Goal: Use online tool/utility: Utilize a website feature to perform a specific function

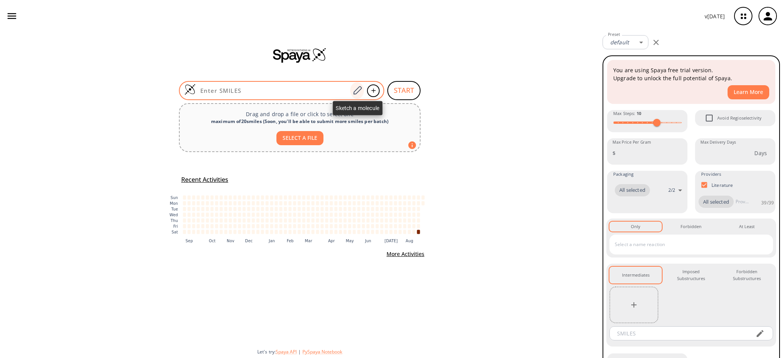
click at [355, 89] on icon at bounding box center [357, 91] width 10 height 10
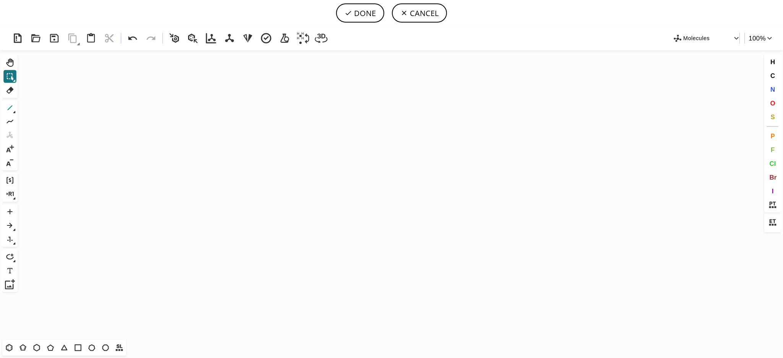
click at [6, 106] on icon at bounding box center [10, 108] width 10 height 10
click at [224, 187] on icon "Created with [PERSON_NAME] 2.3.0" at bounding box center [391, 194] width 741 height 289
drag, startPoint x: 141, startPoint y: 42, endPoint x: 185, endPoint y: 97, distance: 70.9
click at [141, 41] on button at bounding box center [132, 38] width 18 height 18
click at [770, 203] on icon at bounding box center [772, 205] width 10 height 10
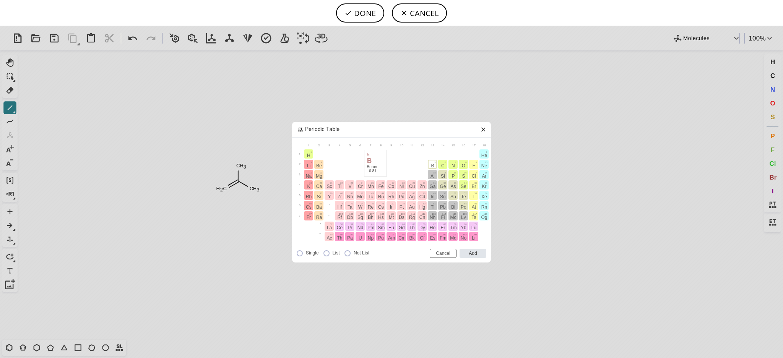
drag, startPoint x: 429, startPoint y: 163, endPoint x: 422, endPoint y: 164, distance: 6.9
click at [431, 163] on span "B" at bounding box center [432, 165] width 3 height 5
click at [468, 253] on input "Add" at bounding box center [472, 253] width 27 height 9
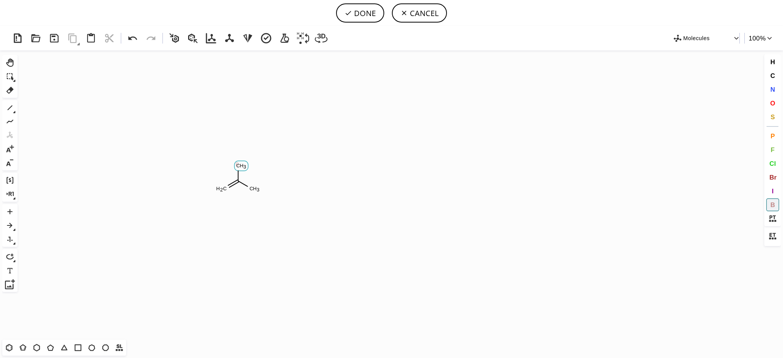
click at [238, 164] on tspan "B" at bounding box center [236, 164] width 3 height 6
drag, startPoint x: 253, startPoint y: 187, endPoint x: 139, endPoint y: 165, distance: 115.5
click at [252, 187] on tspan "B" at bounding box center [252, 187] width 3 height 6
drag, startPoint x: 52, startPoint y: 348, endPoint x: 55, endPoint y: 344, distance: 4.9
click at [52, 348] on icon at bounding box center [50, 348] width 10 height 10
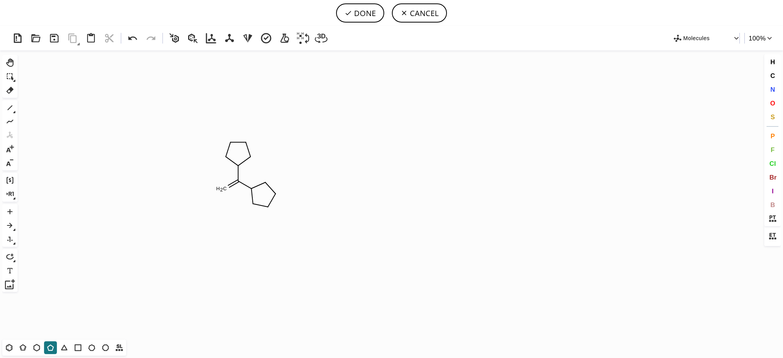
drag, startPoint x: 776, startPoint y: 203, endPoint x: 546, endPoint y: 192, distance: 230.3
click at [775, 203] on button "B" at bounding box center [772, 204] width 13 height 13
click at [235, 164] on tspan "B" at bounding box center [234, 163] width 3 height 6
click at [255, 189] on tspan "B" at bounding box center [255, 189] width 3 height 6
click at [14, 104] on icon at bounding box center [10, 108] width 10 height 10
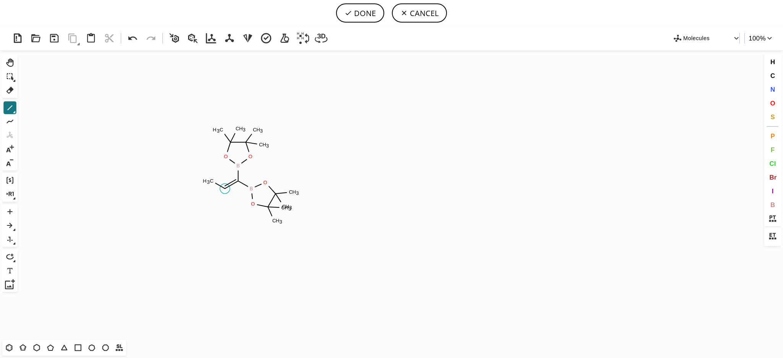
click at [229, 190] on icon "Created with [PERSON_NAME] 2.3.0 C H 3 B B O O O O C H 3 C H 3 C H 3 C H 3 C H …" at bounding box center [391, 194] width 741 height 289
click at [136, 40] on icon at bounding box center [133, 38] width 14 height 14
click at [151, 39] on icon at bounding box center [151, 38] width 14 height 14
click at [367, 7] on button "DONE" at bounding box center [360, 12] width 48 height 19
type input "C(/C)(\C)=C(\B1OC(C)(C)C(C)(C)O1)/B1OC(C)(C)C(C)(C)O1"
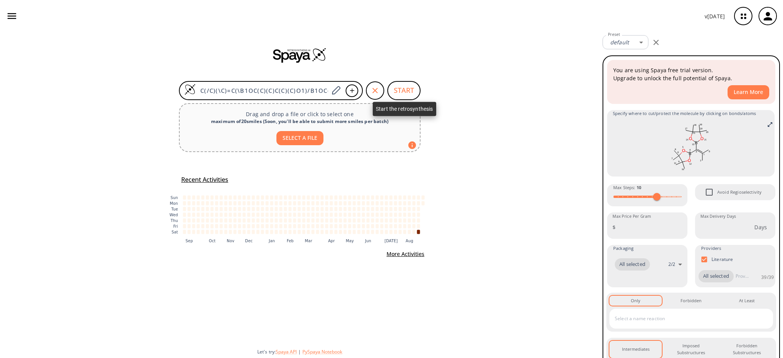
click at [403, 86] on button "START" at bounding box center [403, 90] width 33 height 19
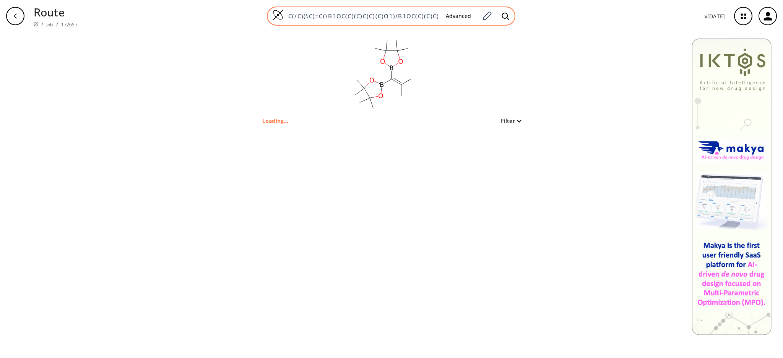
click at [360, 7] on div "C(/C)(\C)=C(\B1OC(C)(C)C(C)(C)O1)/B1OC(C)(C)C(C)(C)O1 Advanced" at bounding box center [391, 15] width 248 height 19
click at [354, 15] on input "C(/C)(\C)=C(\B1OC(C)(C)C(C)(C)O1)/B1OC(C)(C)C(C)(C)O1" at bounding box center [364, 16] width 149 height 8
click at [301, 15] on input "C(/C)(\C)=C(\B1OC(C)(C)C(C)(C)O1)/B1OC(C)(C)C(C)(C)O1" at bounding box center [364, 16] width 149 height 8
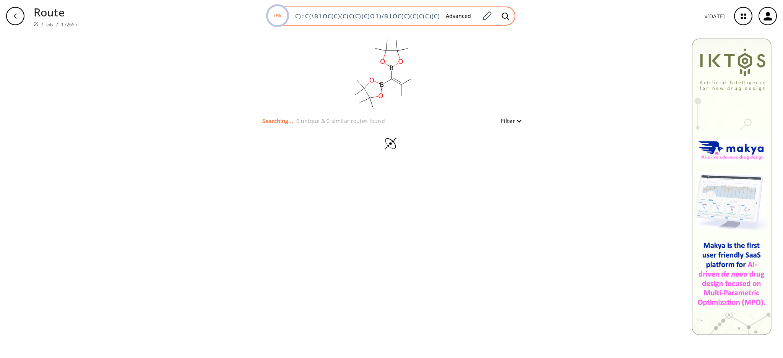
scroll to position [0, 0]
drag, startPoint x: 298, startPoint y: 15, endPoint x: 310, endPoint y: 15, distance: 11.8
click at [284, 14] on div "0% C(/C)(\C)=C(\B1OC(C)(C)C(C)(C)O1)/B1OC(C)(C)C(C)(C)O1 Advanced" at bounding box center [391, 15] width 248 height 19
click at [310, 15] on input "C(/C)(\C)=C(\B1OC(C)(C)C(C)(C)O1)/B1OC(C)(C)C(C)(C)O1" at bounding box center [364, 16] width 149 height 8
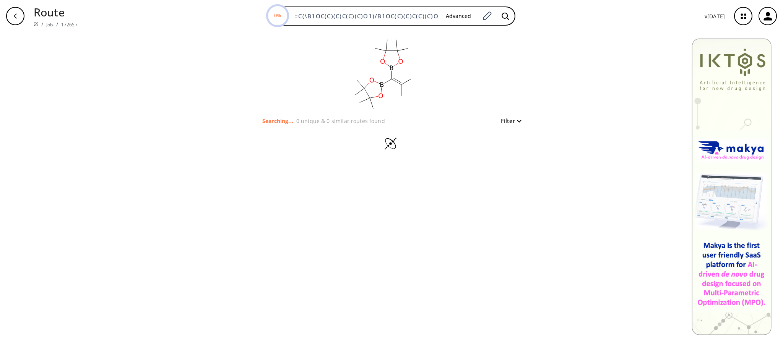
drag, startPoint x: 296, startPoint y: 15, endPoint x: 474, endPoint y: 26, distance: 178.0
click at [474, 26] on div "Route / Job / 172657 0% C(/C)(\C)=C(\B1OC(C)(C)C(C)(C)O1)/B1OC(C)(C)C(C)(C)O1 A…" at bounding box center [391, 16] width 783 height 32
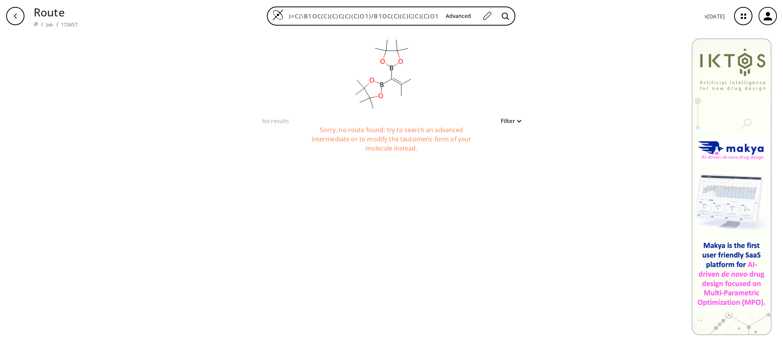
scroll to position [0, 0]
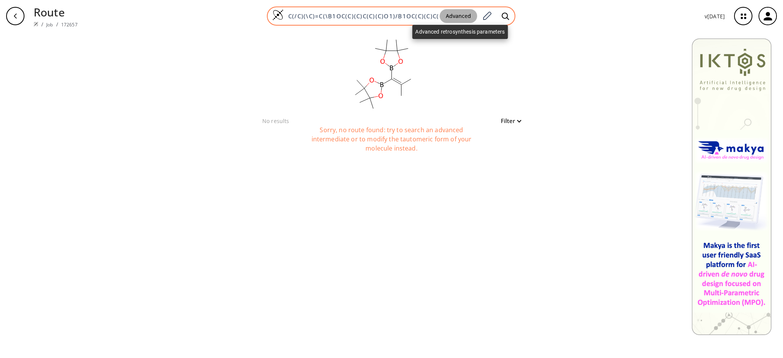
click at [469, 16] on button "Advanced" at bounding box center [457, 16] width 37 height 14
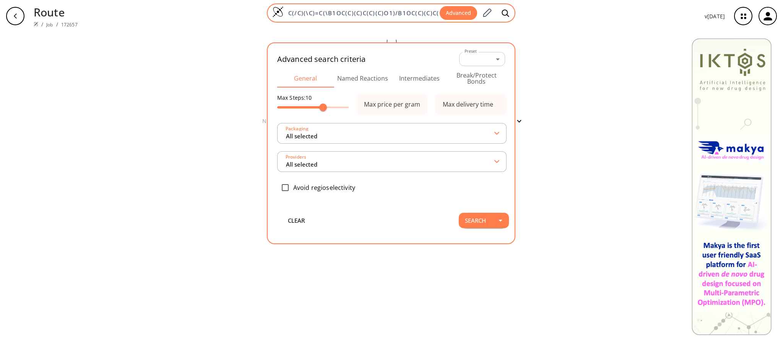
type input "All selected"
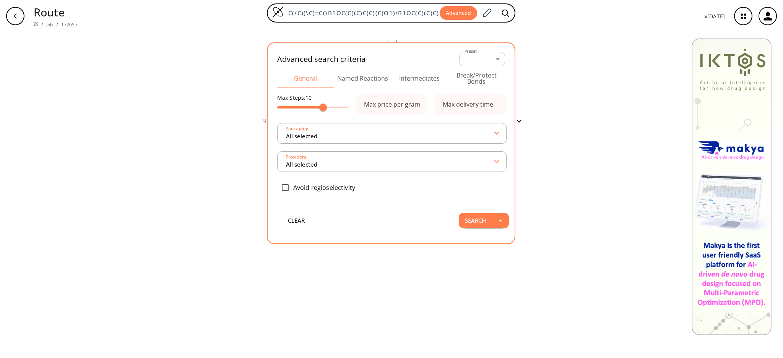
type input "All selected"
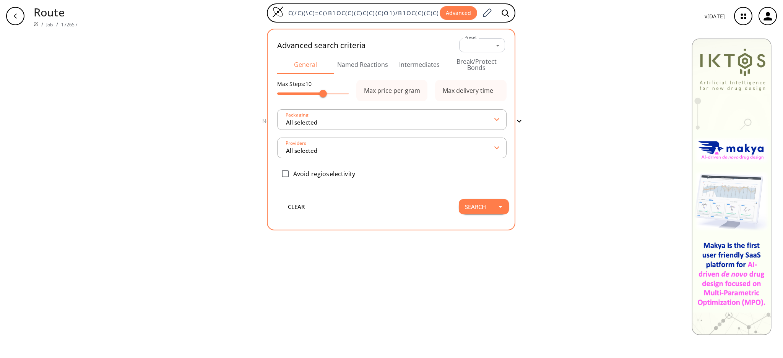
click at [441, 61] on button "Intermediates" at bounding box center [419, 64] width 57 height 18
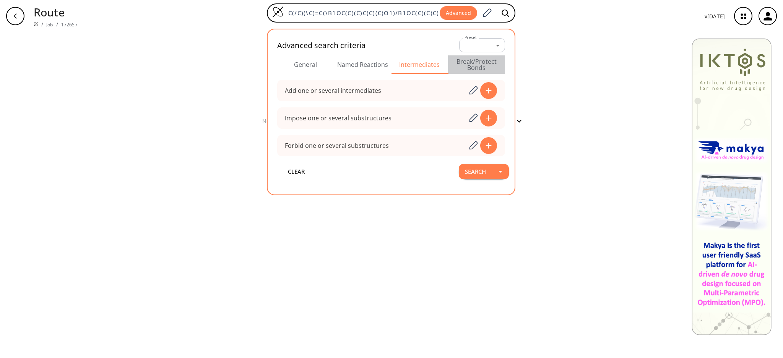
click at [471, 63] on button "Break/Protect Bonds" at bounding box center [476, 64] width 57 height 18
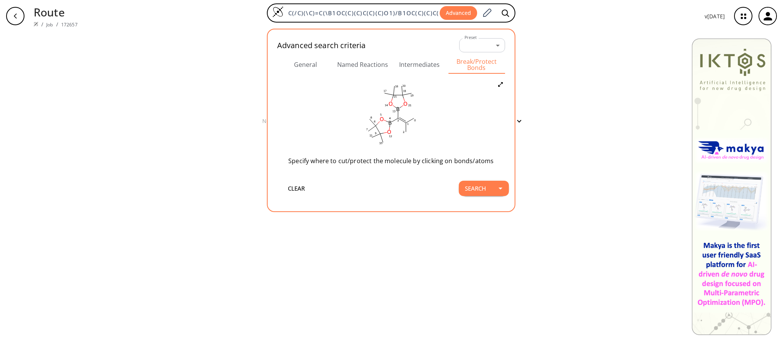
click at [434, 64] on button "Intermediates" at bounding box center [419, 64] width 57 height 18
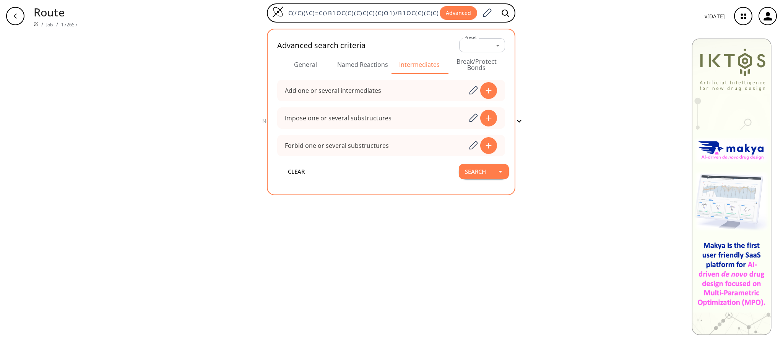
click at [374, 65] on button "Named Reactions" at bounding box center [362, 64] width 57 height 18
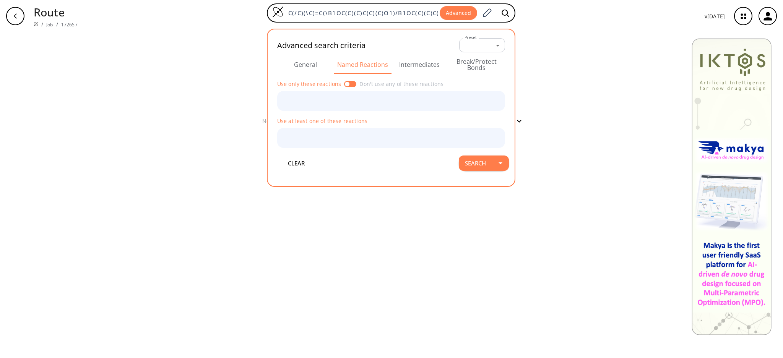
click at [478, 65] on button "Break/Protect Bonds" at bounding box center [476, 64] width 57 height 18
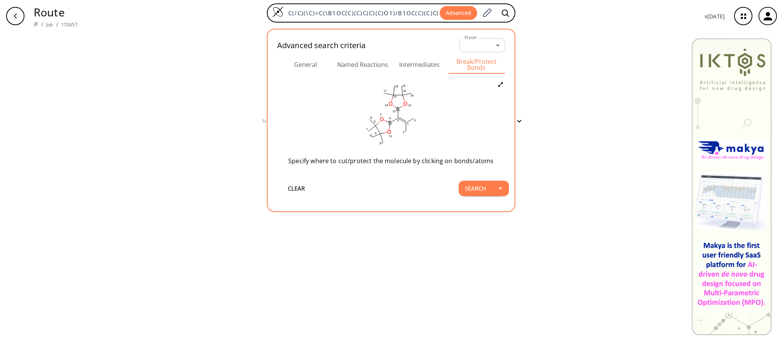
click at [426, 65] on button "Intermediates" at bounding box center [419, 64] width 57 height 18
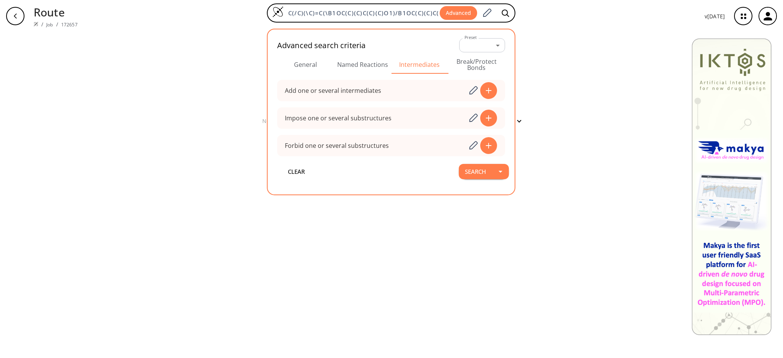
click at [474, 64] on button "Break/Protect Bonds" at bounding box center [476, 64] width 57 height 18
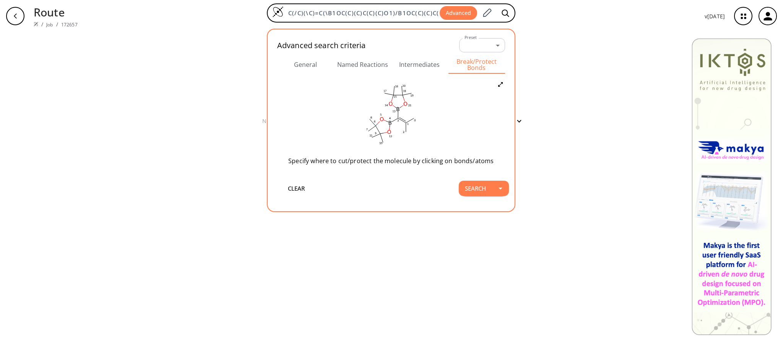
click at [414, 62] on button "Intermediates" at bounding box center [419, 64] width 57 height 18
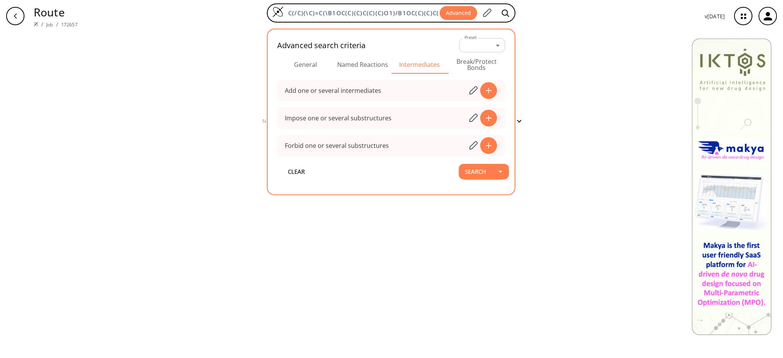
click at [368, 67] on button "Named Reactions" at bounding box center [362, 64] width 57 height 18
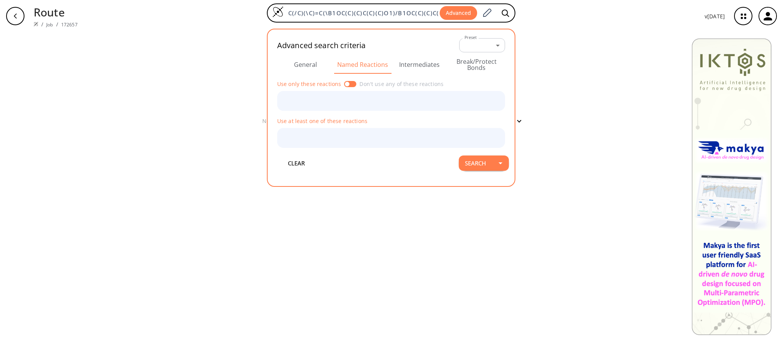
click at [301, 66] on button "General" at bounding box center [305, 64] width 57 height 18
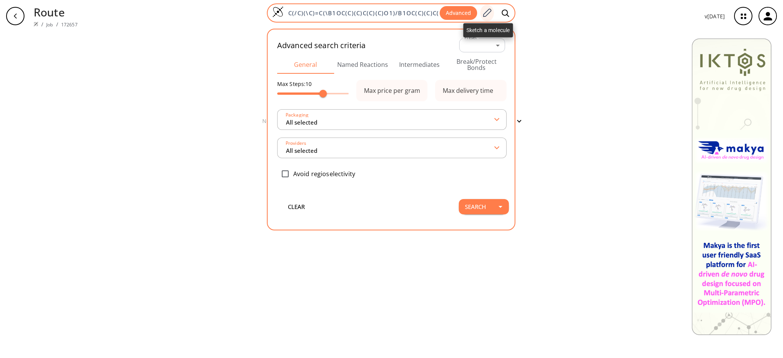
click at [488, 18] on div at bounding box center [487, 13] width 14 height 17
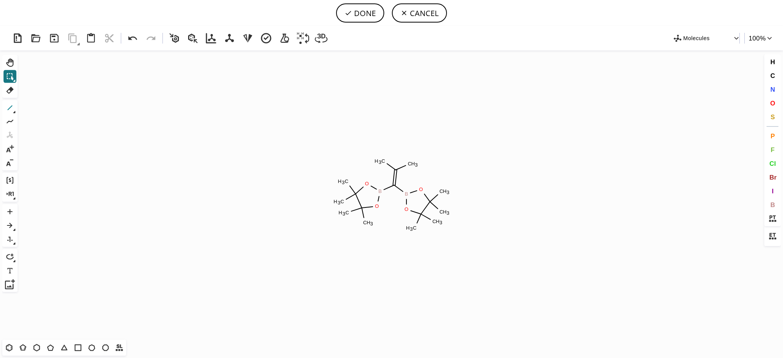
click at [10, 111] on icon at bounding box center [10, 108] width 10 height 10
drag, startPoint x: 410, startPoint y: 161, endPoint x: 410, endPoint y: 141, distance: 19.5
drag, startPoint x: 402, startPoint y: 139, endPoint x: 408, endPoint y: 144, distance: 8.2
click at [378, 18] on button "DONE" at bounding box center [360, 12] width 48 height 19
type input "C1(=C(/B2OC(C)(C)C(C)(C)O2)\B2OC(C)(C)C(C)(C)O2)\CCCCC\1"
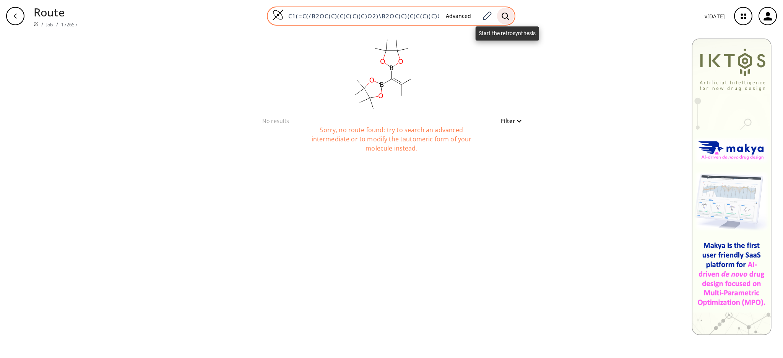
click at [498, 14] on div at bounding box center [505, 16] width 17 height 17
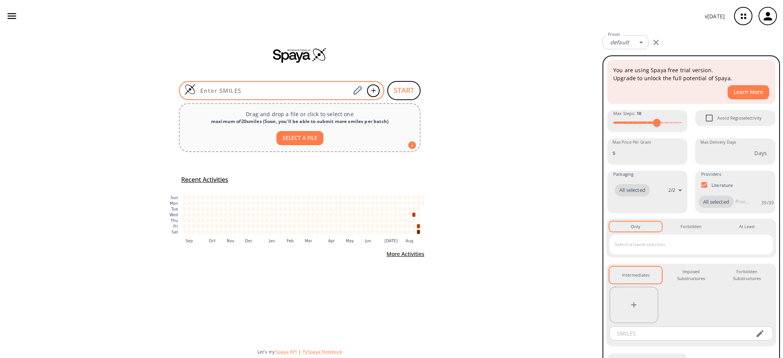
drag, startPoint x: 0, startPoint y: 0, endPoint x: 240, endPoint y: 94, distance: 257.6
click at [240, 94] on div at bounding box center [281, 90] width 205 height 19
paste input "C(/C)(\C)=C(\B1OC(C)(C)C(C)(C)O1)/B1OC(C)(C)C(C)(C)O1"
type input "C(/C)(\C)=C(\B1OC(C)(C)C(C)(C)O1)/B1OC(C)(C)C(C)(C)O1"
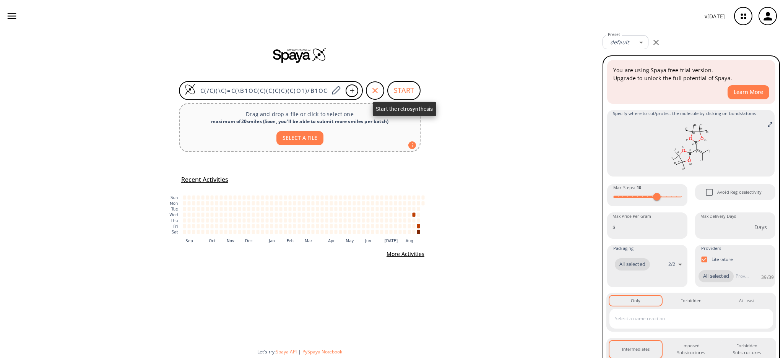
click at [411, 92] on button "START" at bounding box center [403, 90] width 33 height 19
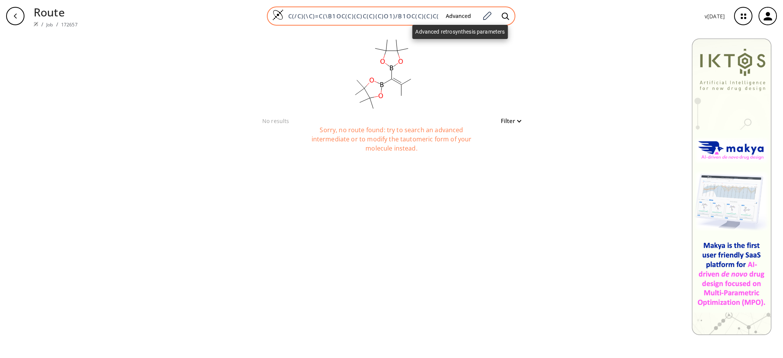
click at [474, 19] on button "Advanced" at bounding box center [457, 16] width 37 height 14
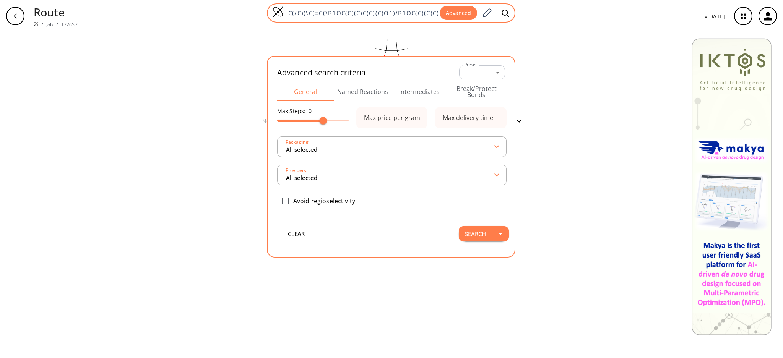
scroll to position [0, 21]
type input "All selected"
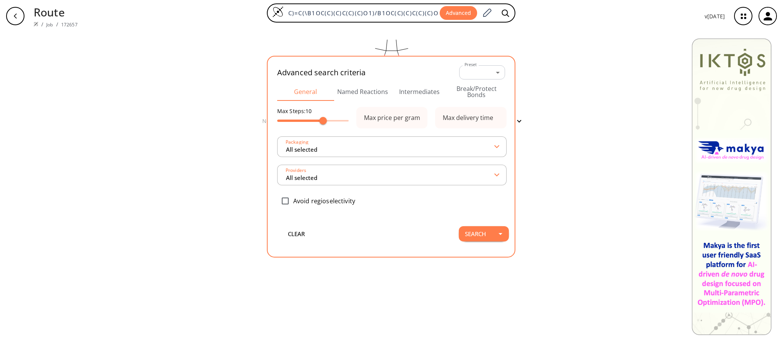
type input "All selected"
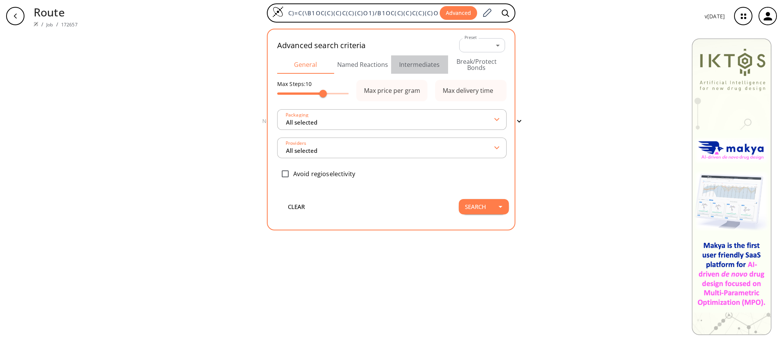
click at [405, 65] on button "Intermediates" at bounding box center [419, 64] width 57 height 18
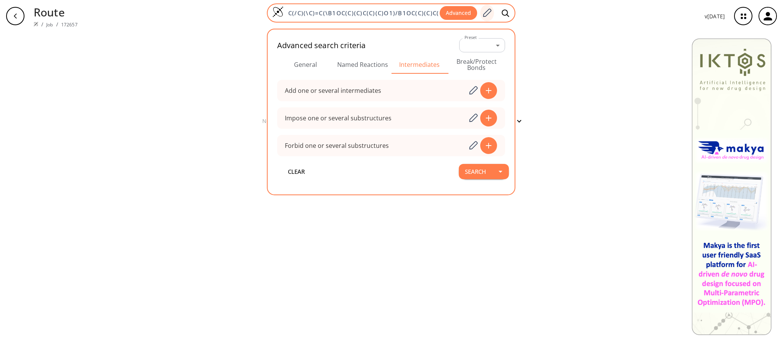
click at [485, 11] on icon at bounding box center [486, 13] width 10 height 10
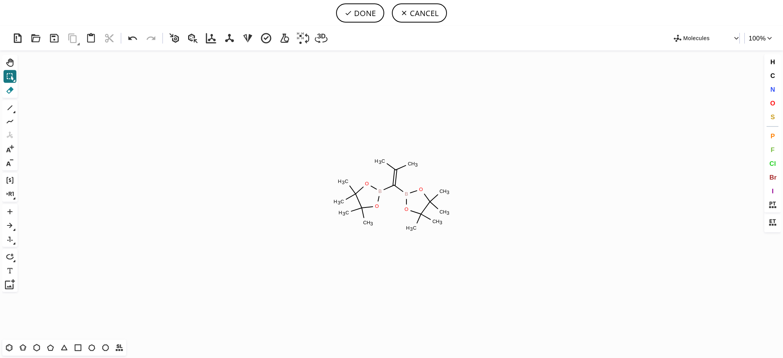
click at [8, 85] on icon at bounding box center [10, 90] width 10 height 10
click at [408, 164] on tspan "C" at bounding box center [410, 164] width 4 height 6
click at [374, 16] on button "DONE" at bounding box center [360, 12] width 48 height 19
type input "C(=C(/B1OC(C)(C)C(C)(C)O1)\B1OC(C)(C)C(C)(C)O1)\C"
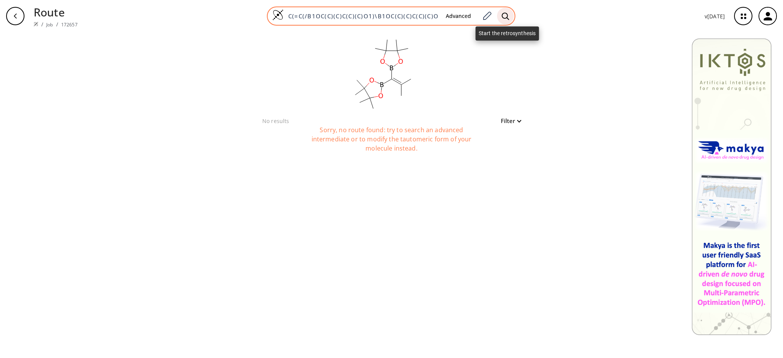
click at [506, 16] on icon at bounding box center [505, 16] width 8 height 8
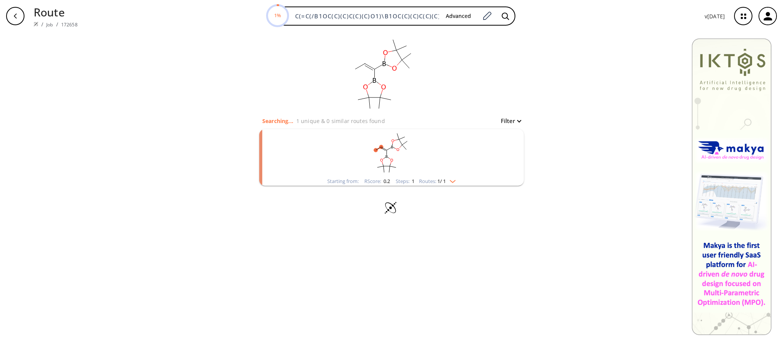
click at [430, 173] on rect "clusters" at bounding box center [391, 153] width 199 height 48
